Goal: Task Accomplishment & Management: Use online tool/utility

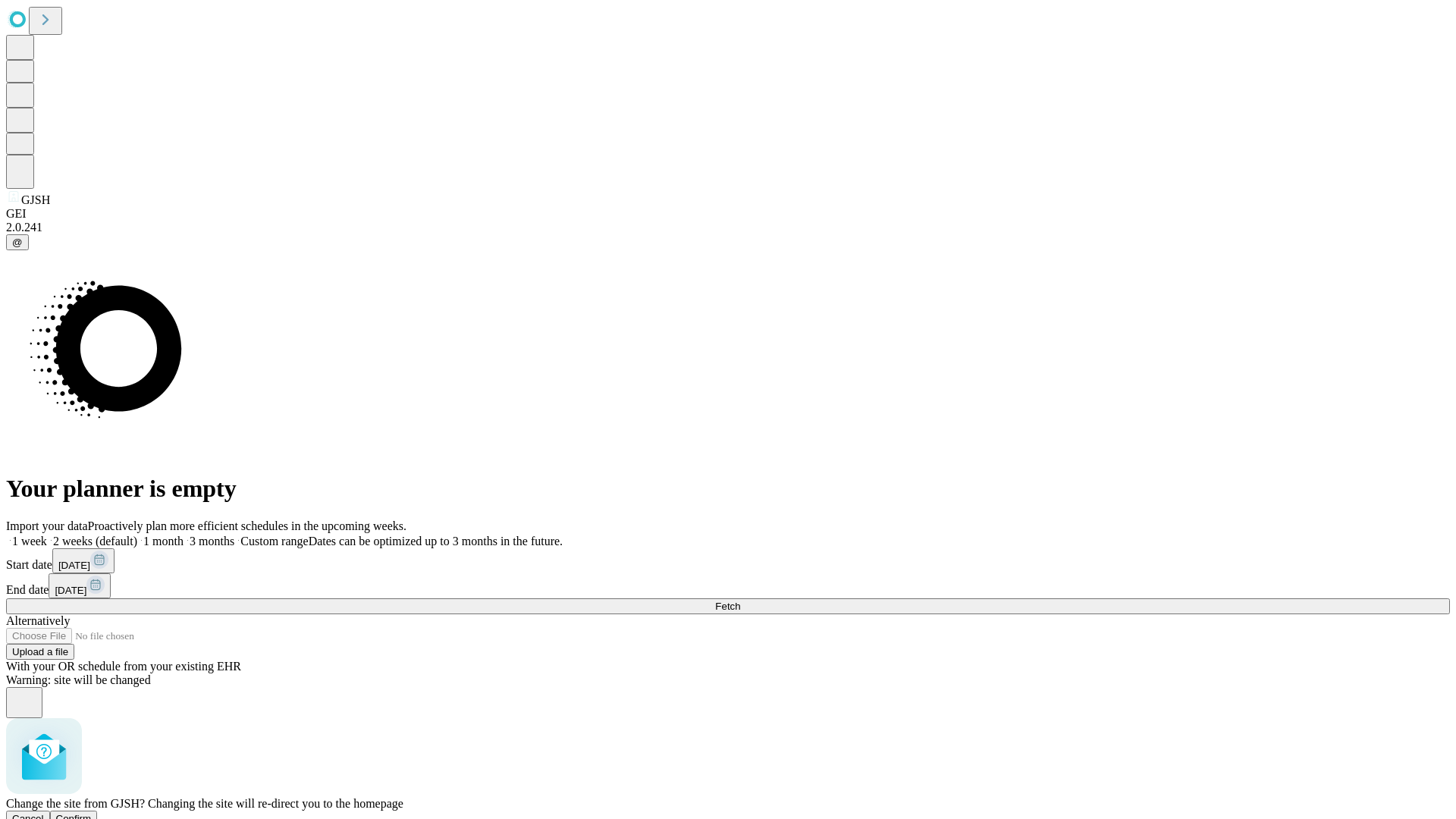
click at [92, 813] on span "Confirm" at bounding box center [73, 818] width 36 height 11
click at [138, 535] on label "2 weeks (default)" at bounding box center [92, 541] width 90 height 13
click at [740, 601] on span "Fetch" at bounding box center [728, 606] width 25 height 11
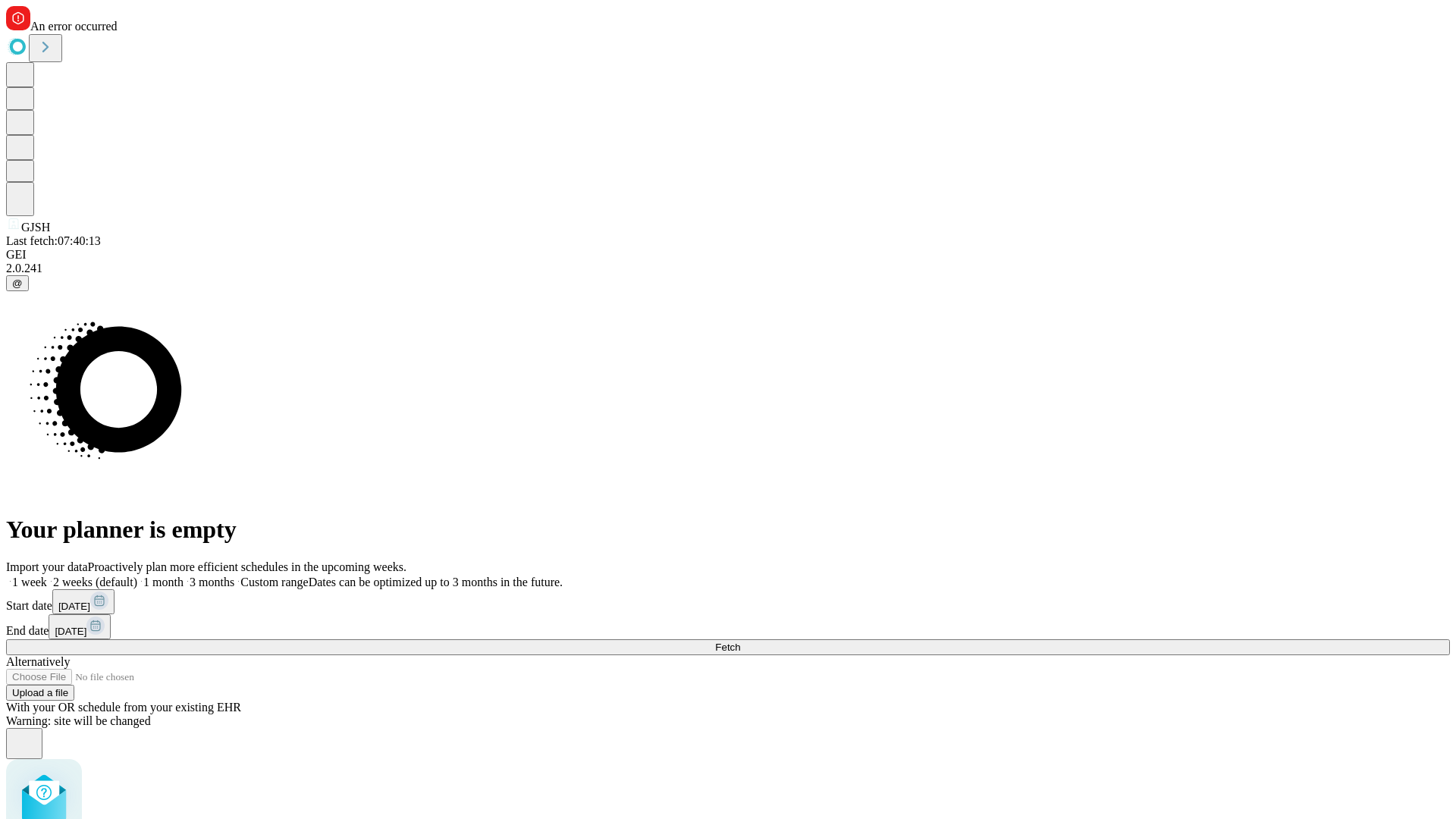
click at [138, 575] on label "2 weeks (default)" at bounding box center [92, 581] width 90 height 13
click at [740, 641] on span "Fetch" at bounding box center [728, 647] width 25 height 11
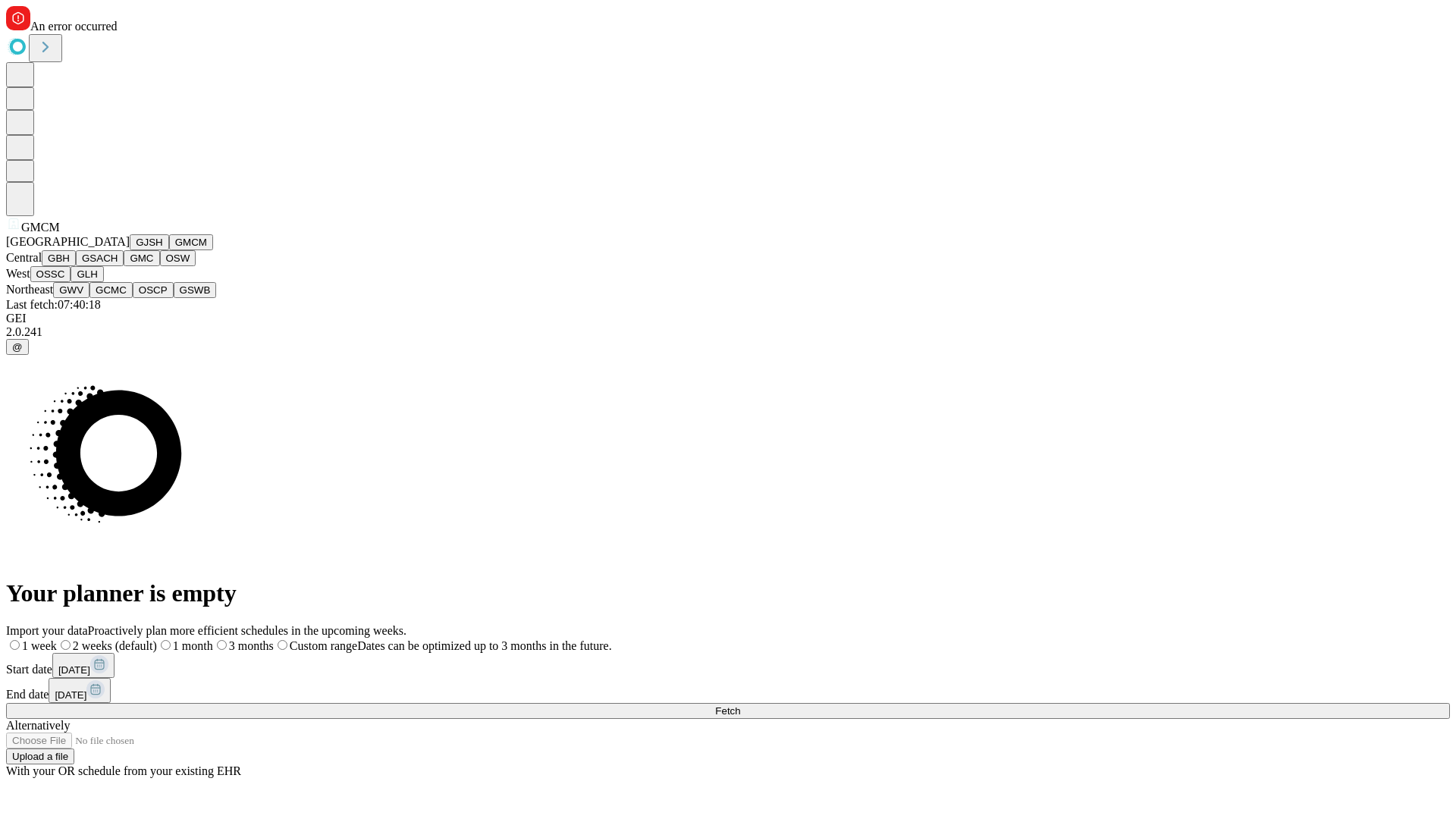
click at [76, 266] on button "GBH" at bounding box center [58, 258] width 34 height 16
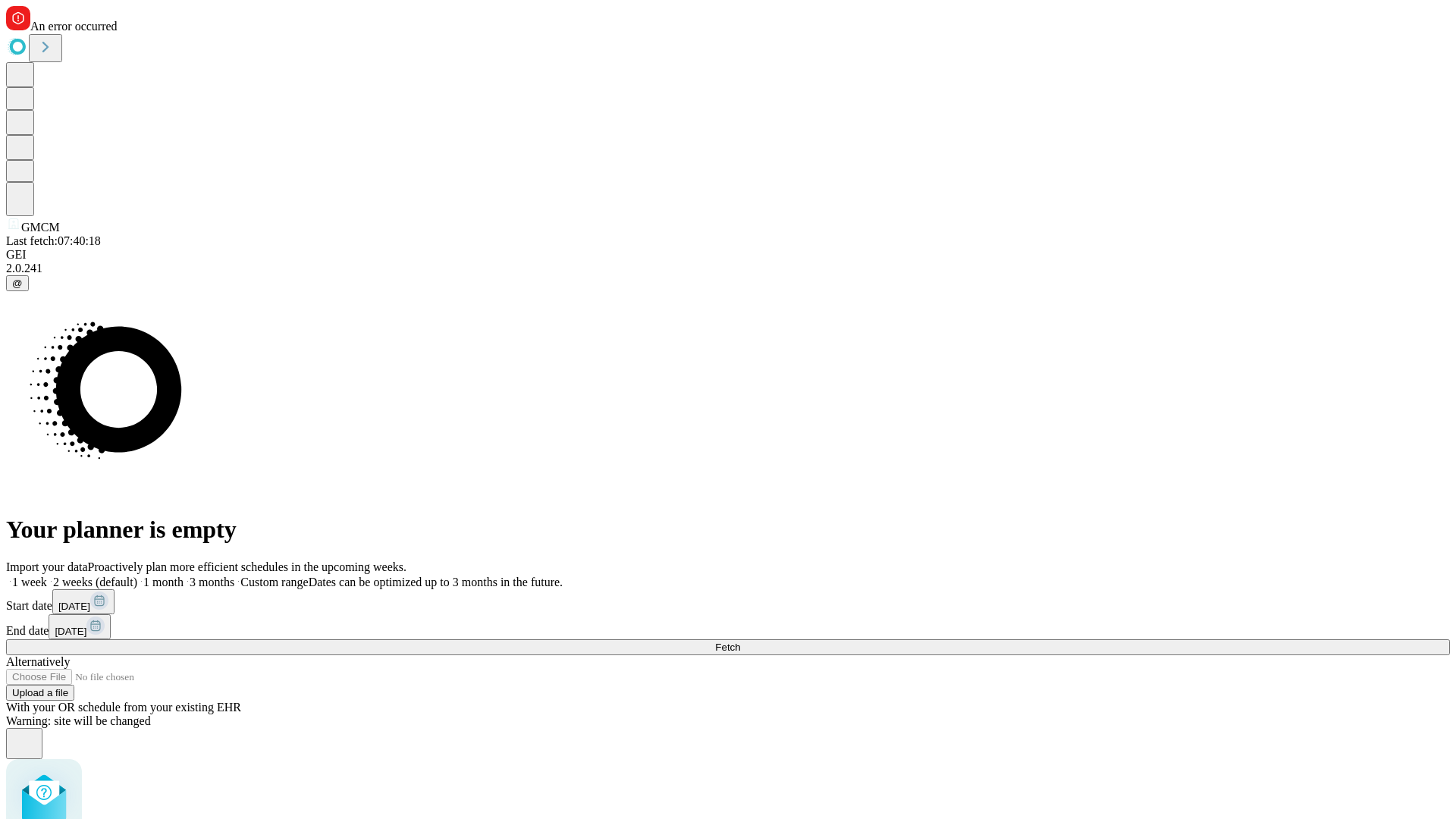
click at [138, 575] on label "2 weeks (default)" at bounding box center [92, 581] width 90 height 13
click at [740, 641] on span "Fetch" at bounding box center [728, 647] width 25 height 11
click at [138, 575] on label "2 weeks (default)" at bounding box center [92, 581] width 90 height 13
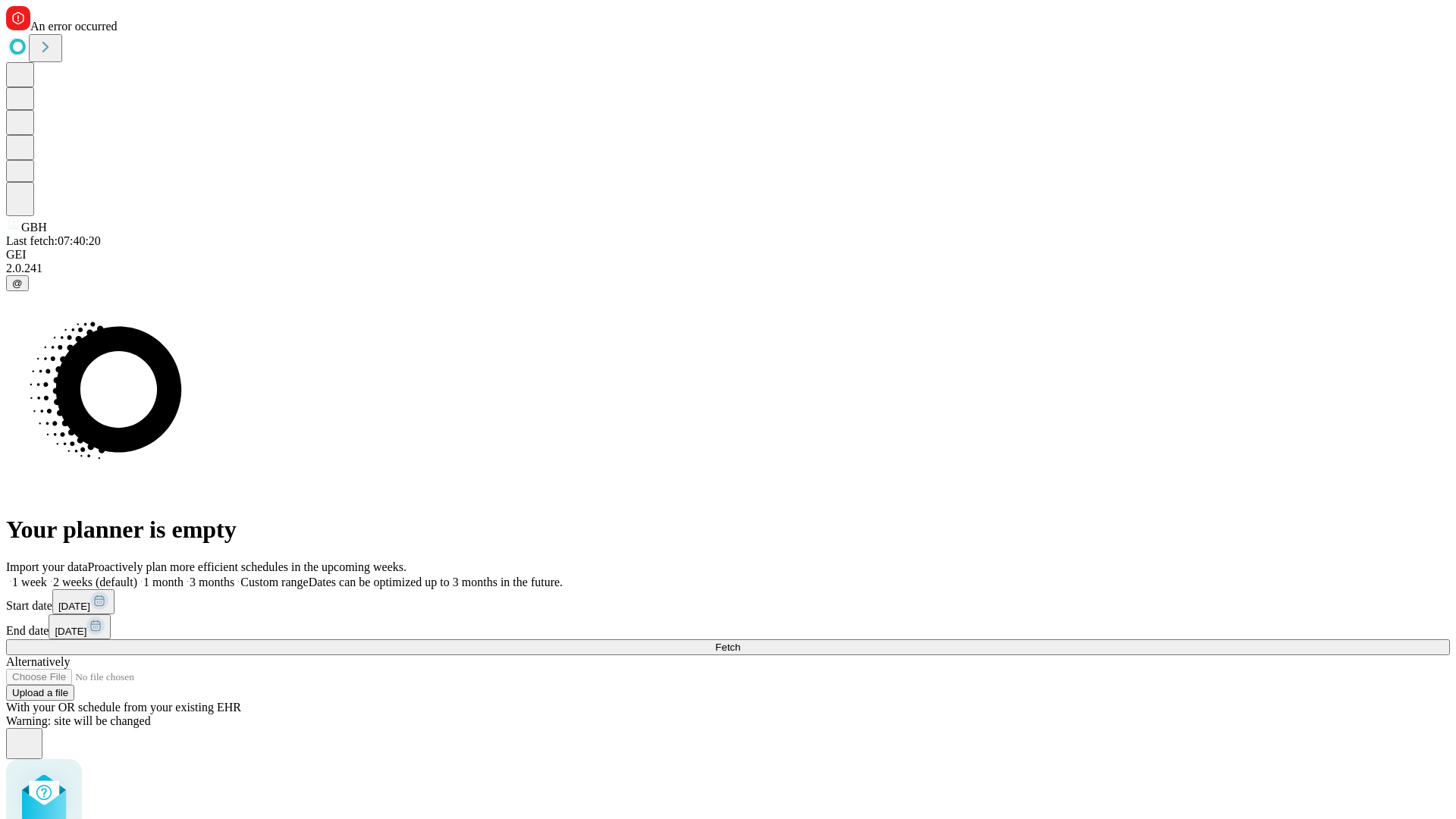
click at [740, 641] on span "Fetch" at bounding box center [728, 647] width 25 height 11
click at [138, 575] on label "2 weeks (default)" at bounding box center [92, 581] width 90 height 13
click at [740, 641] on span "Fetch" at bounding box center [728, 647] width 25 height 11
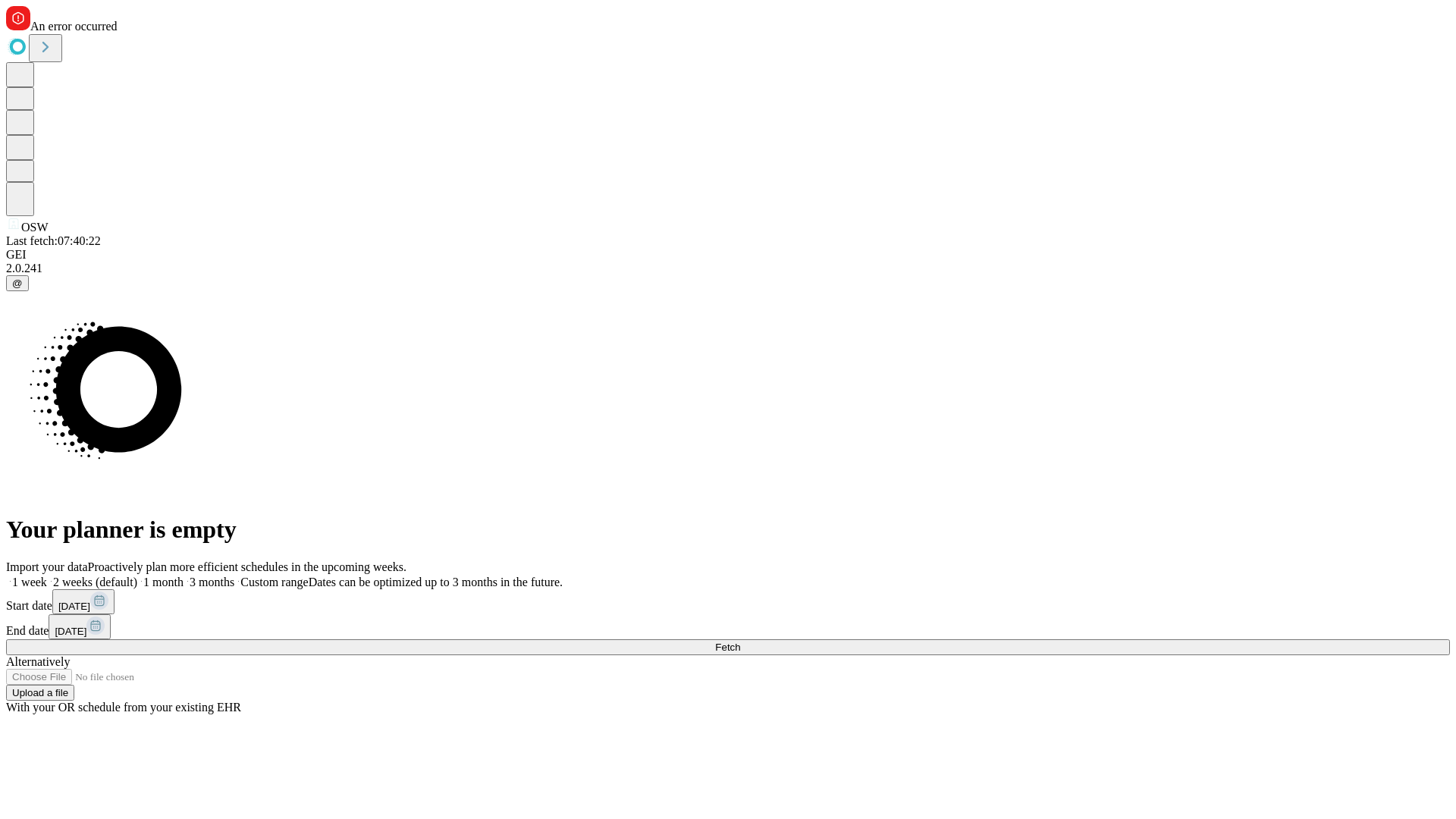
click at [138, 575] on label "2 weeks (default)" at bounding box center [92, 581] width 90 height 13
click at [740, 641] on span "Fetch" at bounding box center [728, 647] width 25 height 11
click at [138, 575] on label "2 weeks (default)" at bounding box center [92, 581] width 90 height 13
click at [740, 641] on span "Fetch" at bounding box center [728, 647] width 25 height 11
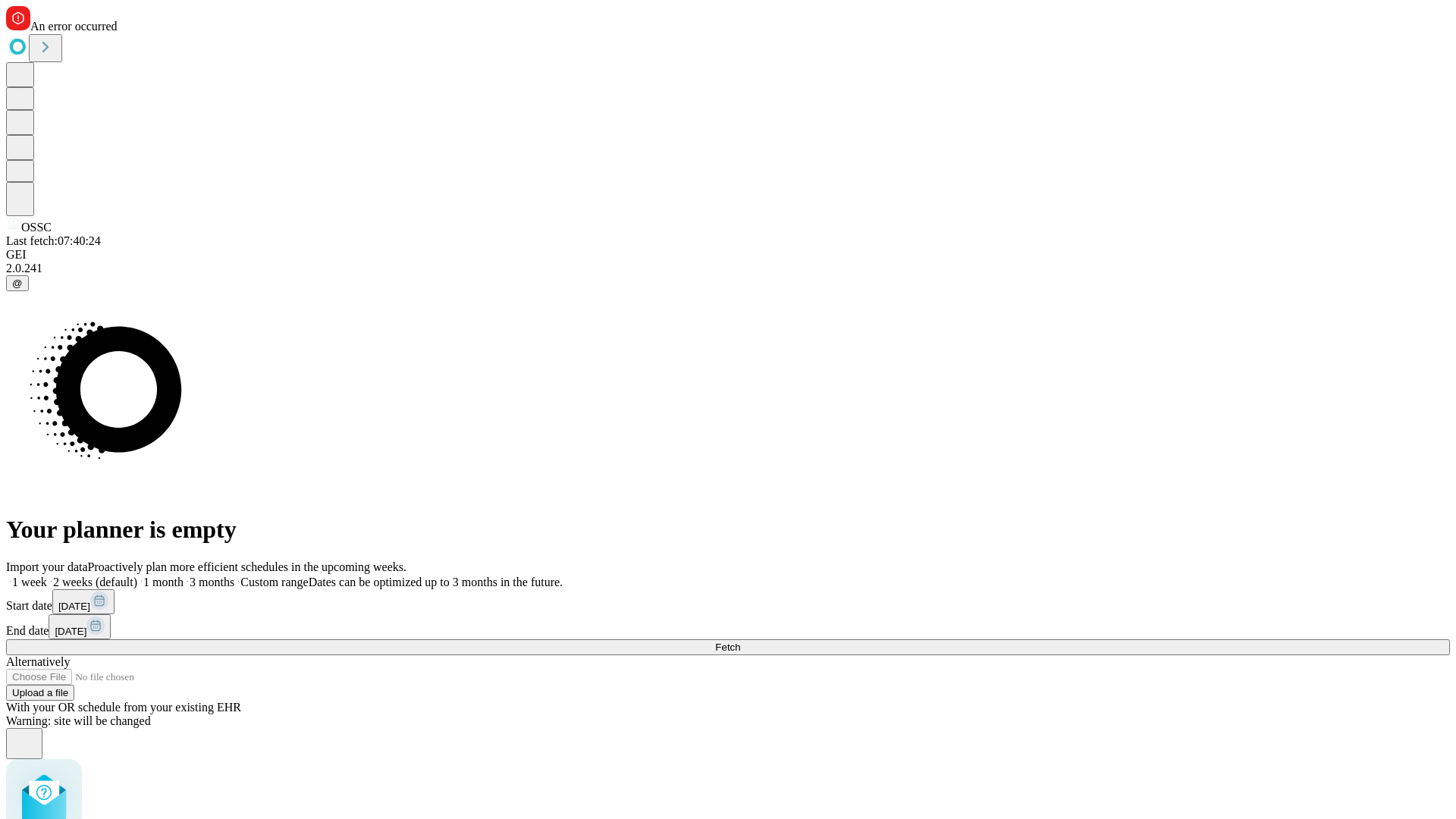
click at [138, 575] on label "2 weeks (default)" at bounding box center [92, 581] width 90 height 13
click at [740, 641] on span "Fetch" at bounding box center [728, 647] width 25 height 11
click at [138, 575] on label "2 weeks (default)" at bounding box center [92, 581] width 90 height 13
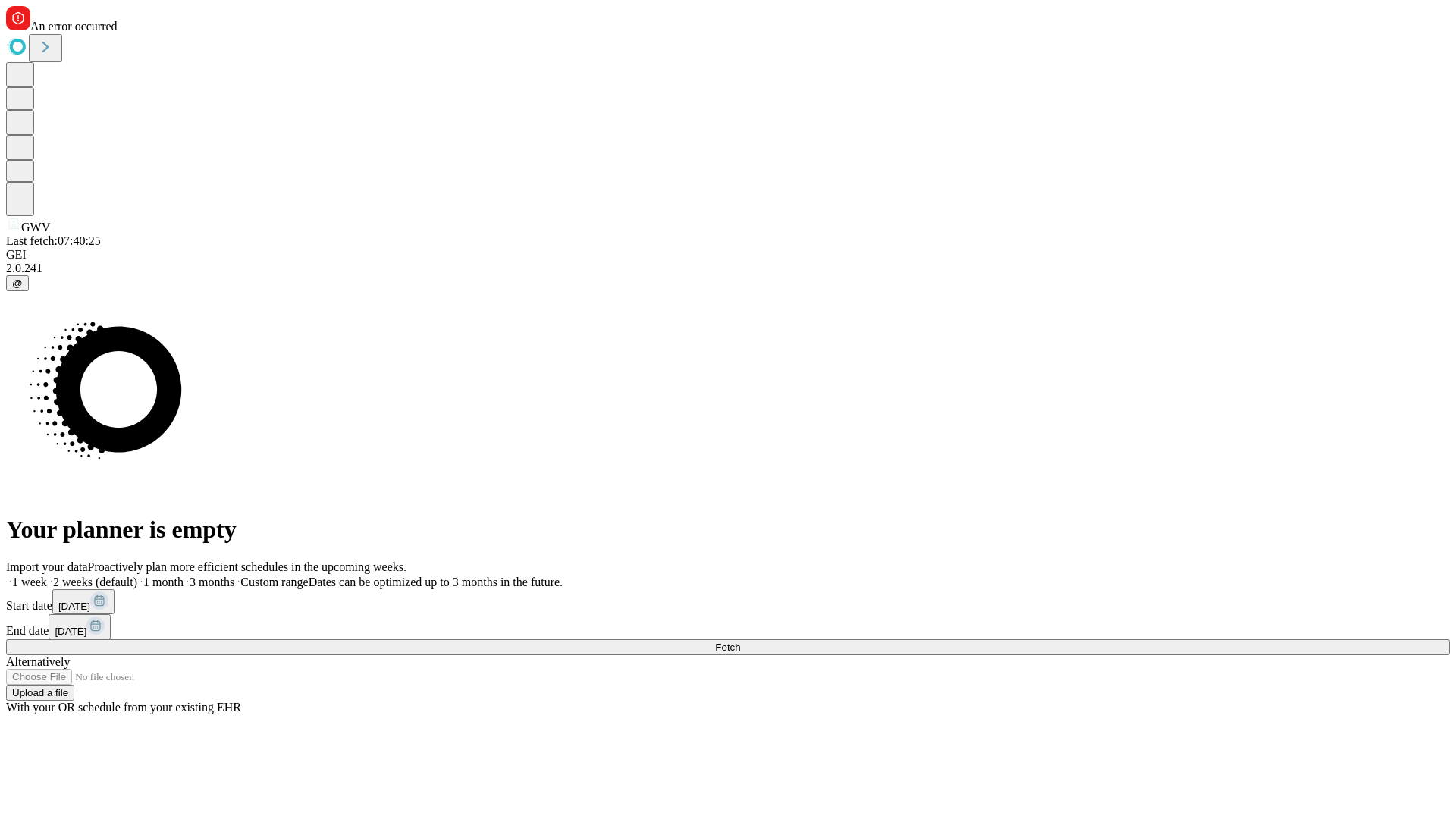
click at [740, 641] on span "Fetch" at bounding box center [728, 647] width 25 height 11
click at [138, 575] on label "2 weeks (default)" at bounding box center [92, 581] width 90 height 13
click at [740, 641] on span "Fetch" at bounding box center [728, 647] width 25 height 11
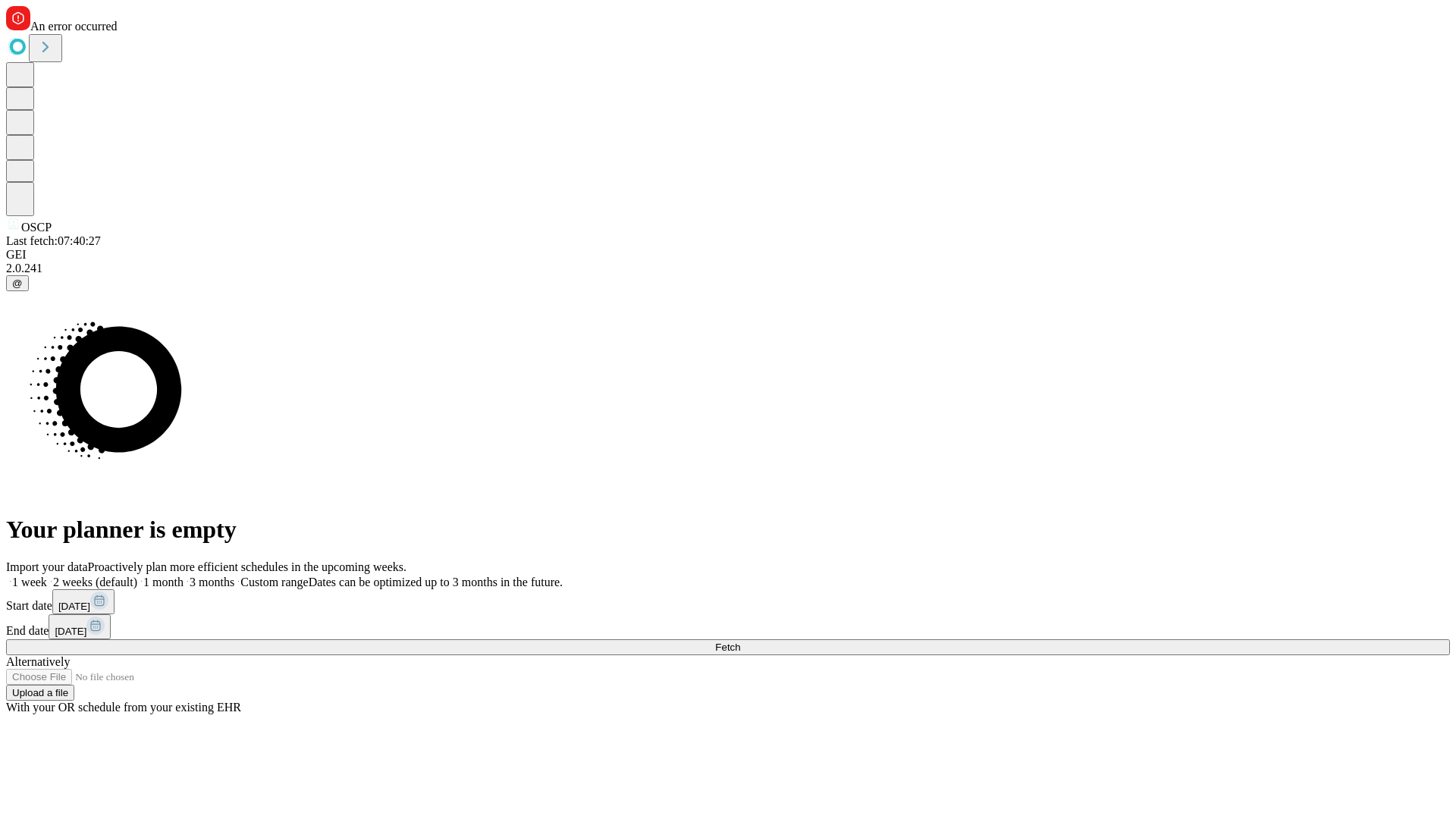
click at [138, 575] on label "2 weeks (default)" at bounding box center [92, 581] width 90 height 13
click at [740, 641] on span "Fetch" at bounding box center [728, 647] width 25 height 11
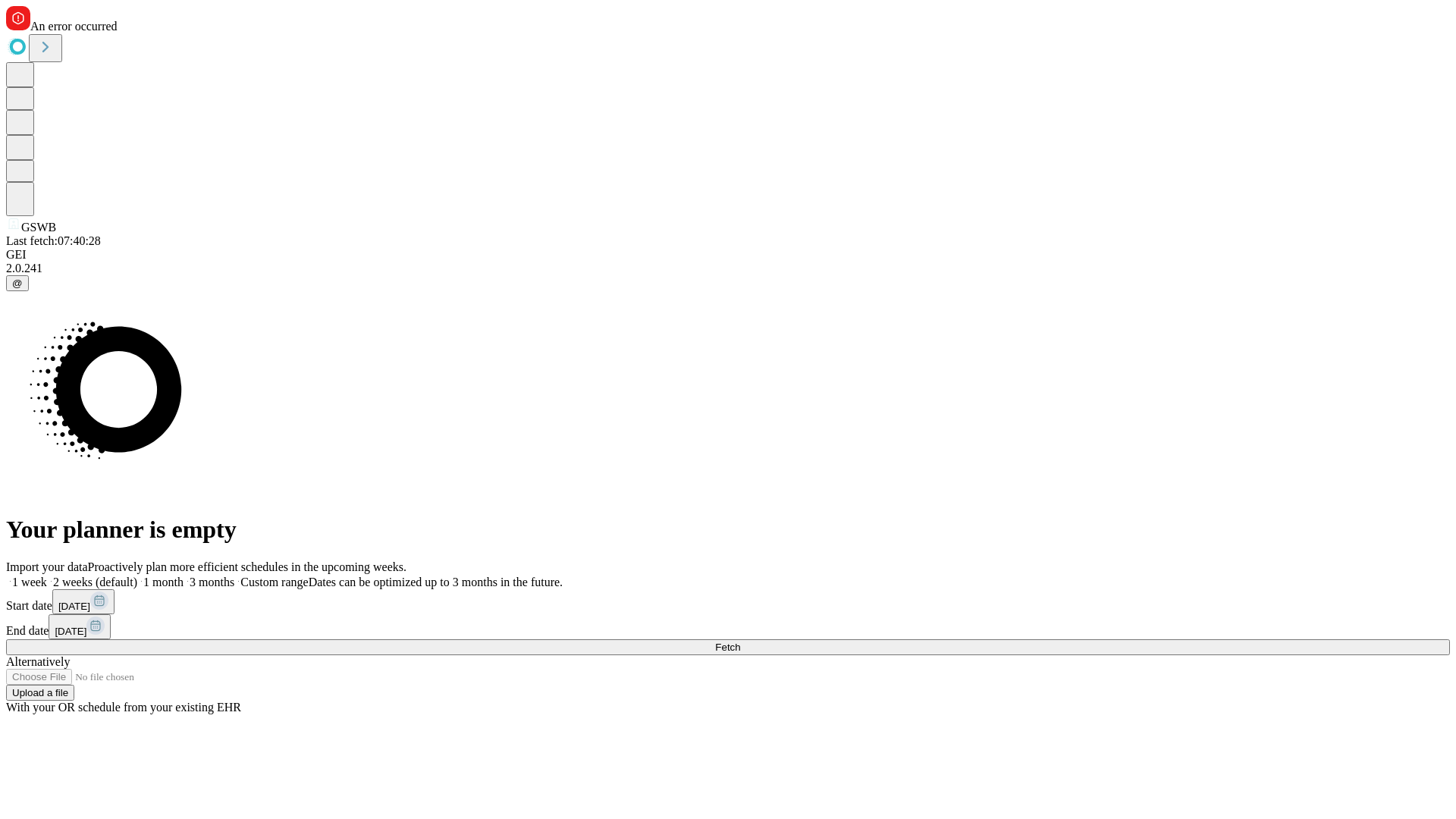
click at [138, 575] on label "2 weeks (default)" at bounding box center [92, 581] width 90 height 13
click at [740, 641] on span "Fetch" at bounding box center [728, 647] width 25 height 11
